Goal: Find specific page/section: Find specific page/section

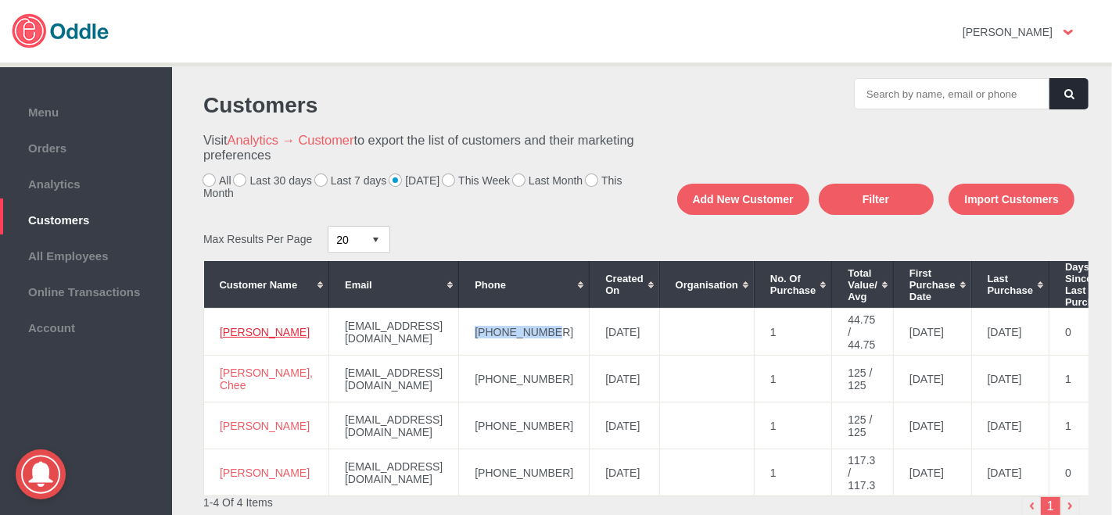
drag, startPoint x: 270, startPoint y: 349, endPoint x: 219, endPoint y: 322, distance: 57.4
click at [219, 322] on td "[PERSON_NAME]" at bounding box center [266, 332] width 125 height 47
copy link "Hui Sean, Chiang"
drag, startPoint x: 580, startPoint y: 382, endPoint x: 520, endPoint y: 379, distance: 59.5
click at [508, 386] on td "+60164816312" at bounding box center [524, 379] width 131 height 47
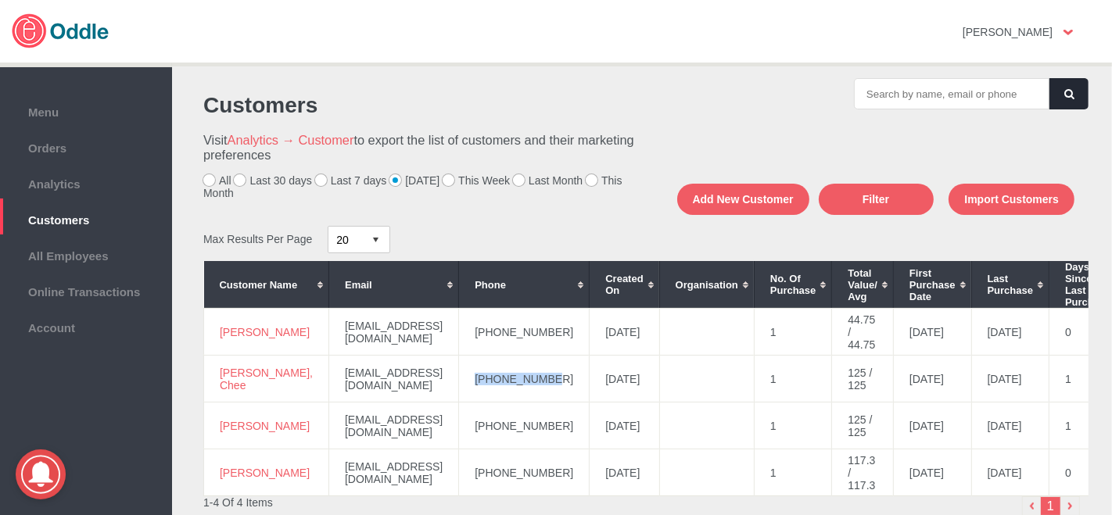
copy td "+60164816312"
drag, startPoint x: 251, startPoint y: 386, endPoint x: 219, endPoint y: 374, distance: 34.1
click at [219, 374] on td "Justin, Chee" at bounding box center [266, 379] width 125 height 47
copy link "Justin, Chee"
drag, startPoint x: 261, startPoint y: 434, endPoint x: 232, endPoint y: 425, distance: 30.4
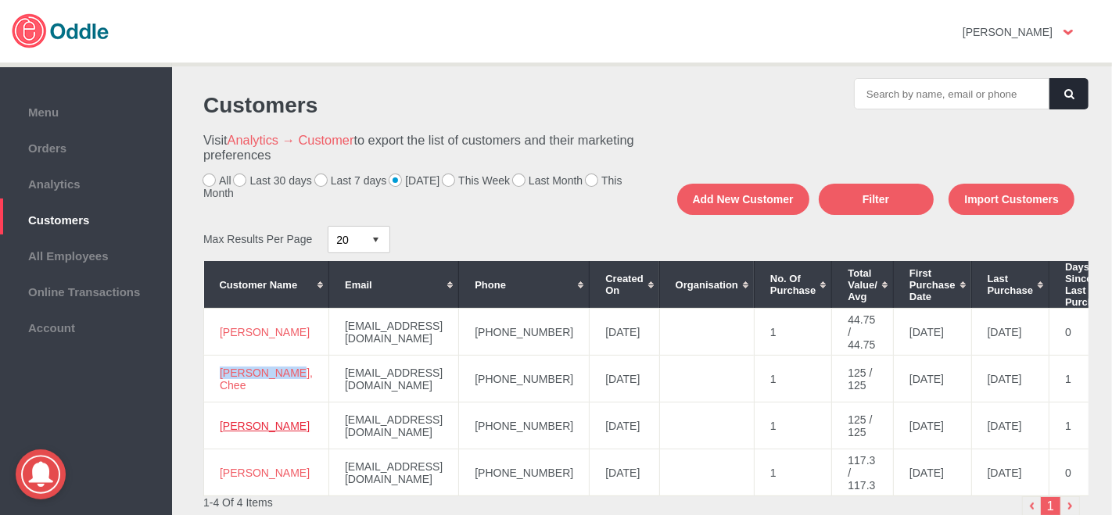
click at [217, 421] on td "kesavan , aarav" at bounding box center [266, 426] width 125 height 47
copy link "kesavan , aarav"
drag, startPoint x: 584, startPoint y: 423, endPoint x: 505, endPoint y: 432, distance: 79.5
click at [505, 432] on td "+60132883326" at bounding box center [524, 426] width 131 height 47
copy td "+60132883326"
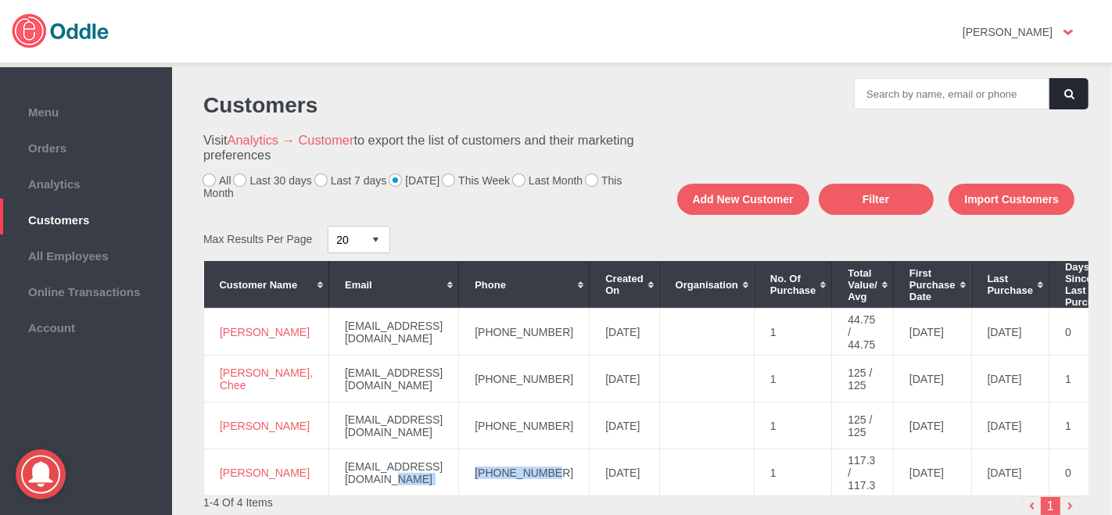
drag, startPoint x: 580, startPoint y: 472, endPoint x: 515, endPoint y: 475, distance: 65.0
click at [481, 482] on tr "Yinler, Lee yinler.lee216@gmail.com +60122834316 2025-08-26 1 117.3 / 117.3 202…" at bounding box center [762, 473] width 1116 height 47
copy tr "+60122834316"
drag, startPoint x: 251, startPoint y: 481, endPoint x: 217, endPoint y: 470, distance: 35.4
click at [217, 470] on td "Yinler, Lee" at bounding box center [266, 473] width 125 height 47
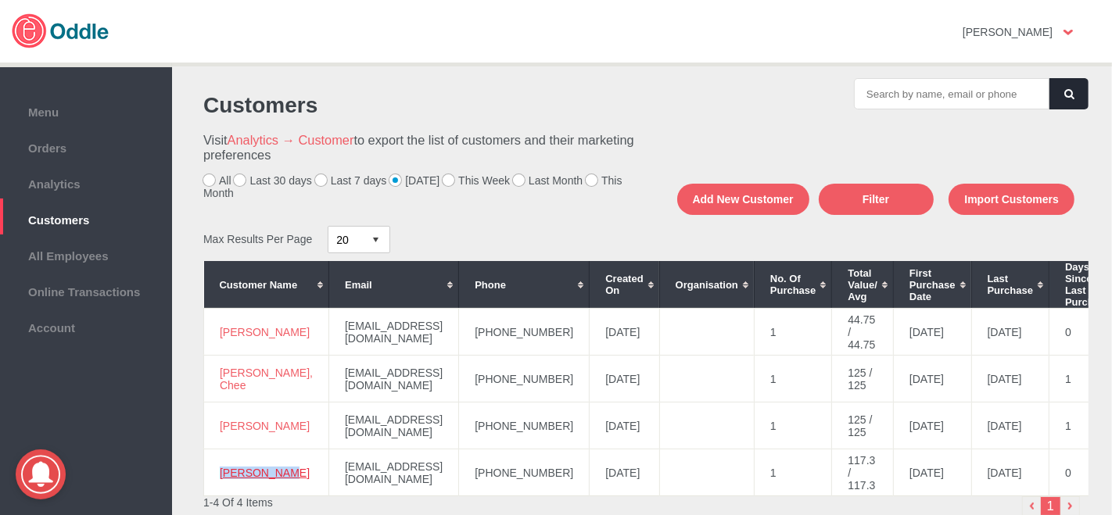
copy link "Yinler, Lee"
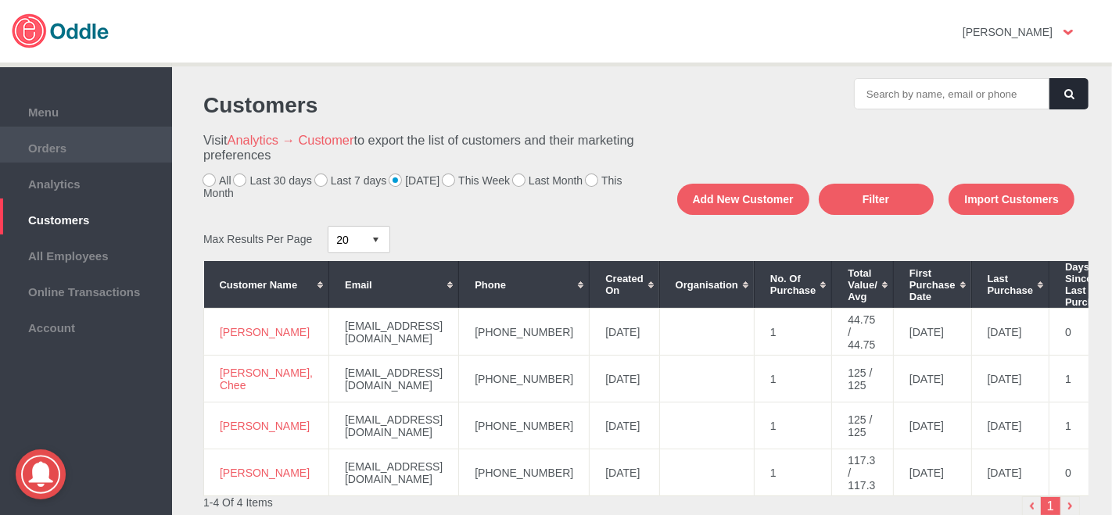
click at [94, 148] on span "Orders" at bounding box center [86, 146] width 156 height 17
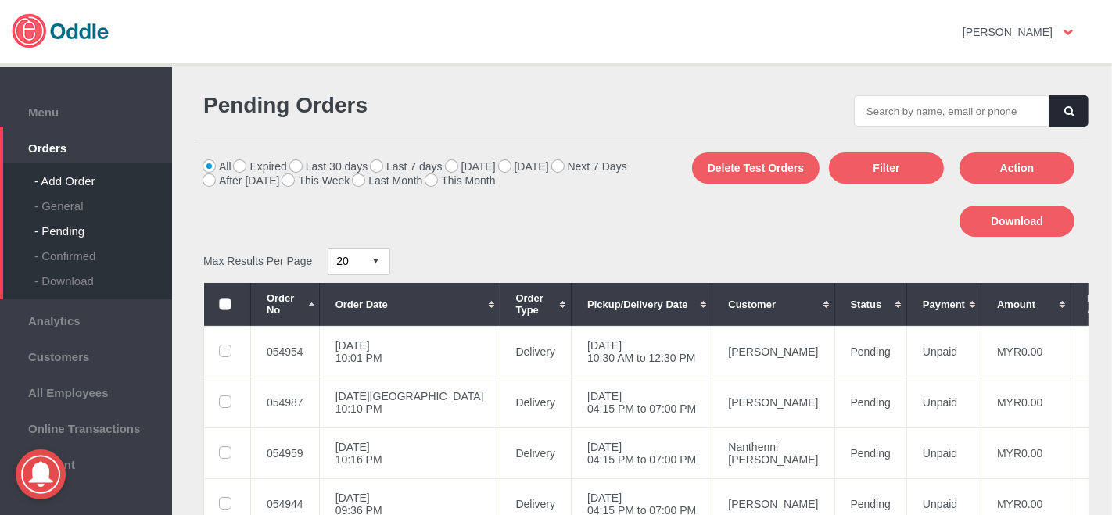
click at [65, 176] on div "- Add Order" at bounding box center [103, 175] width 138 height 25
